Goal: Find specific page/section: Find specific page/section

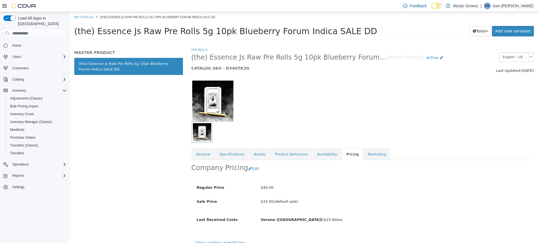
scroll to position [7, 0]
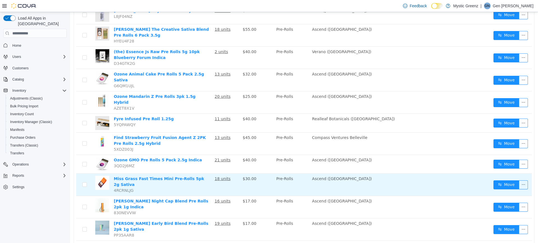
scroll to position [348, 0]
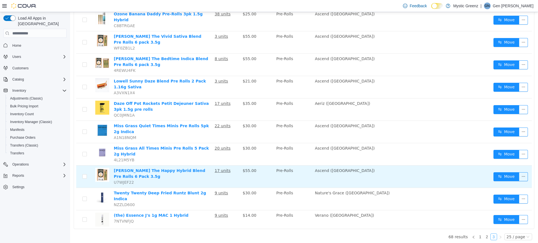
scroll to position [252, 0]
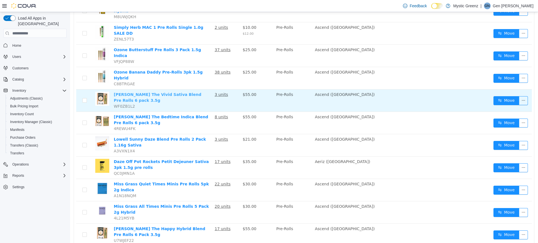
click at [197, 92] on link "Lowell The Vivid Sativa Blend Pre Rolls 6 pack 3.5g" at bounding box center [158, 97] width 88 height 10
